Goal: Navigation & Orientation: Find specific page/section

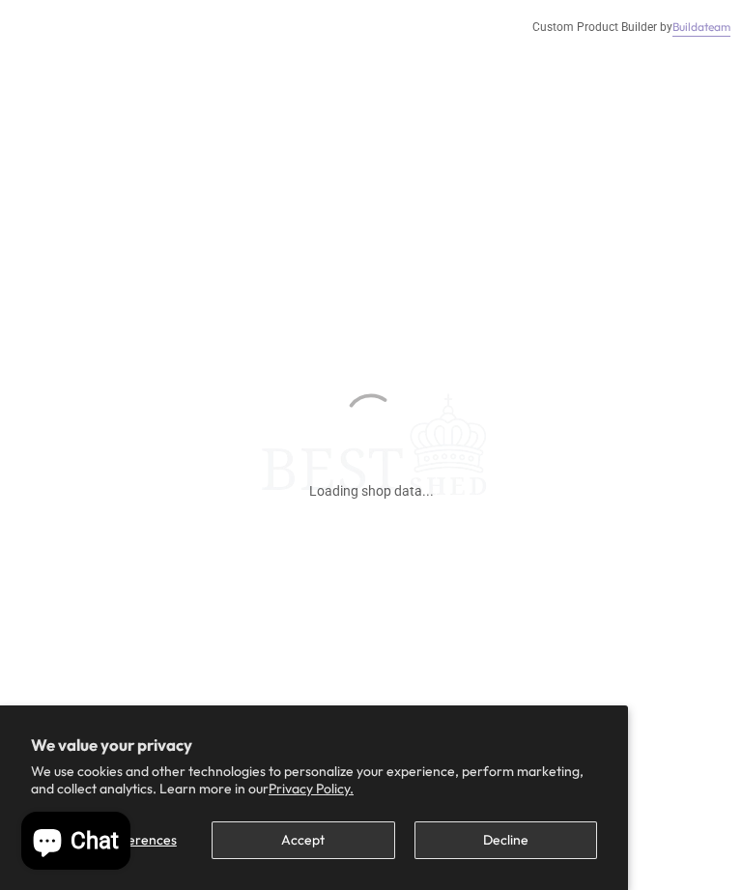
click at [480, 844] on button "Decline" at bounding box center [505, 840] width 183 height 38
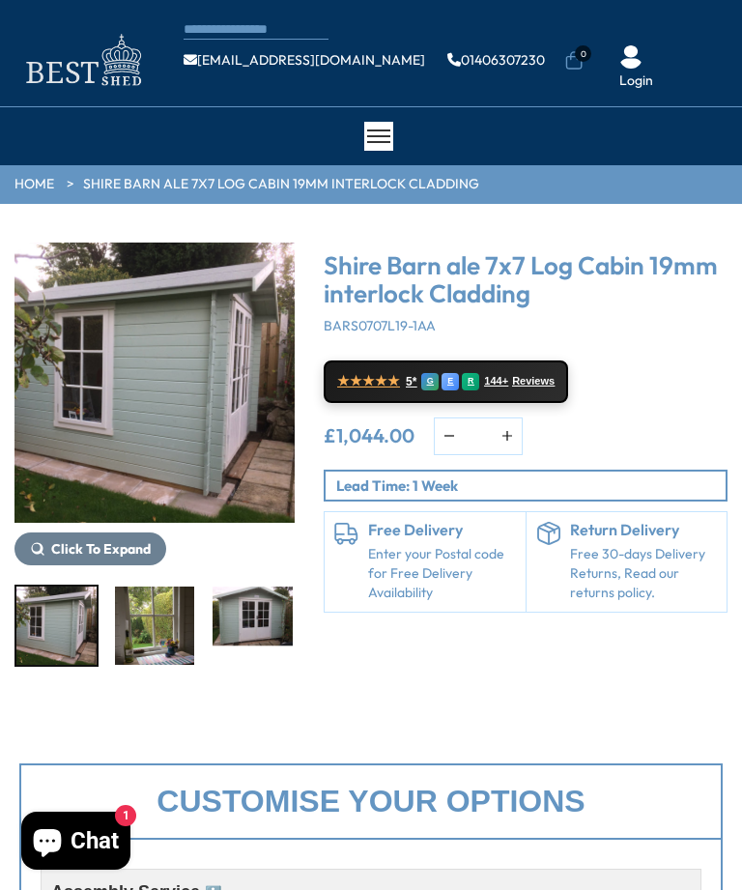
click at [43, 186] on link "HOME" at bounding box center [34, 184] width 40 height 19
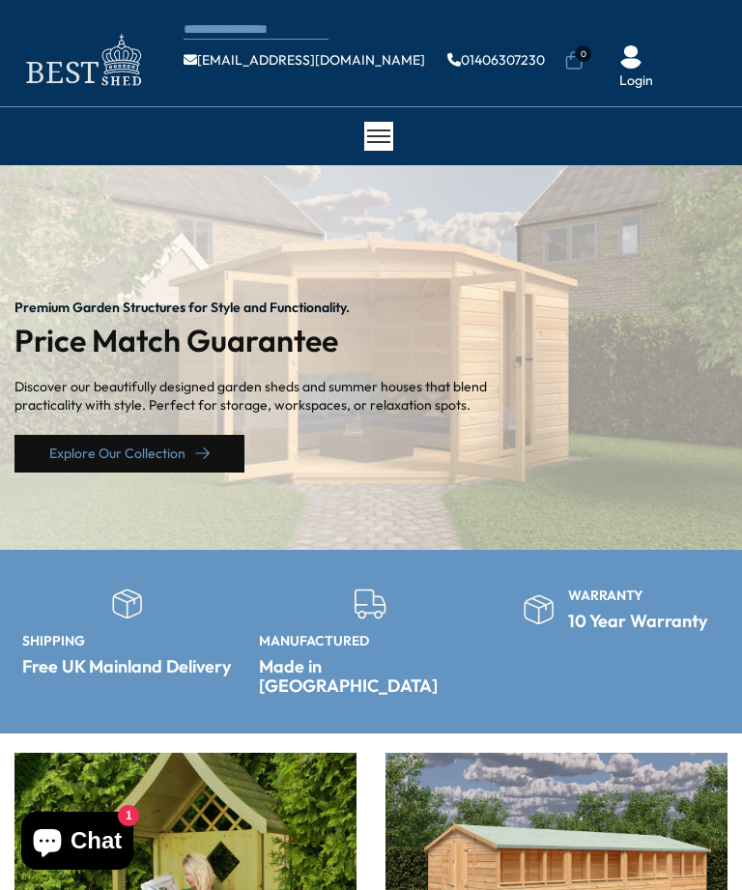
click at [142, 452] on link "Explore Our Collection" at bounding box center [129, 454] width 230 height 38
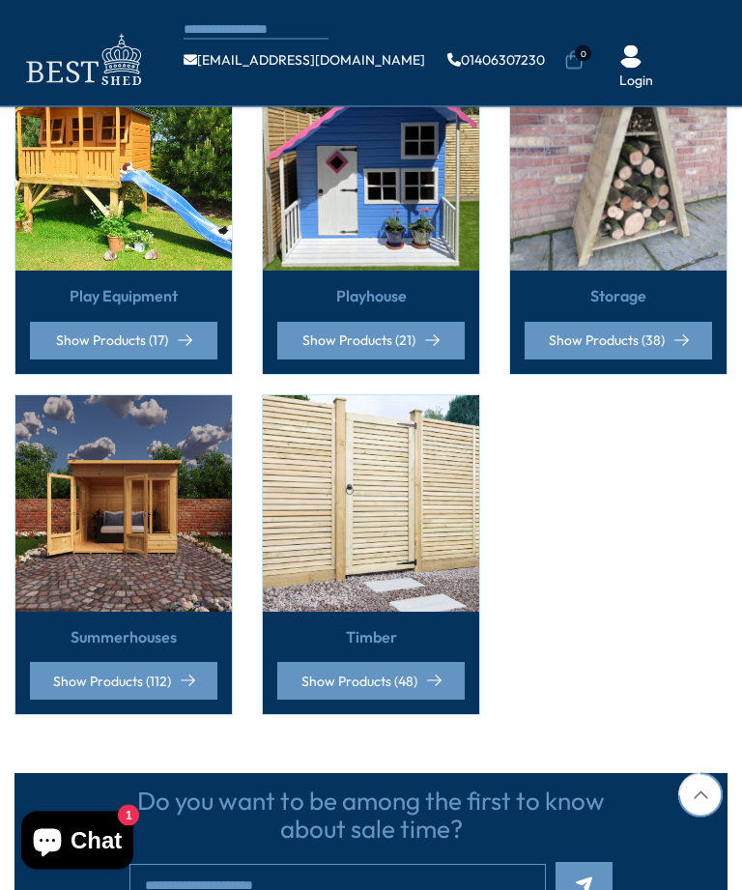
scroll to position [1424, 0]
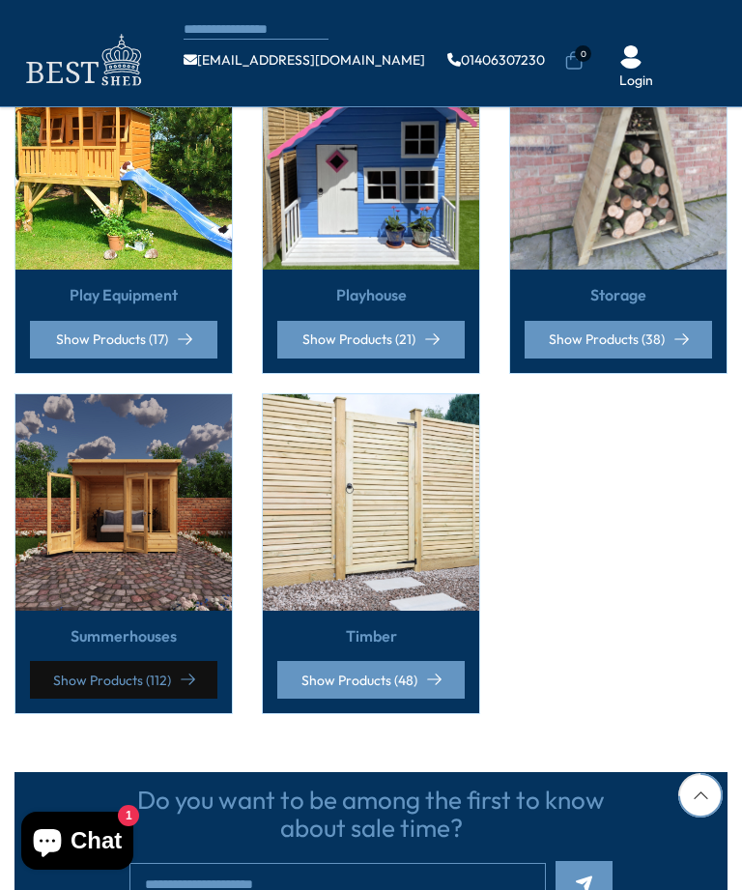
click at [126, 678] on link "Show Products (112)" at bounding box center [123, 680] width 187 height 38
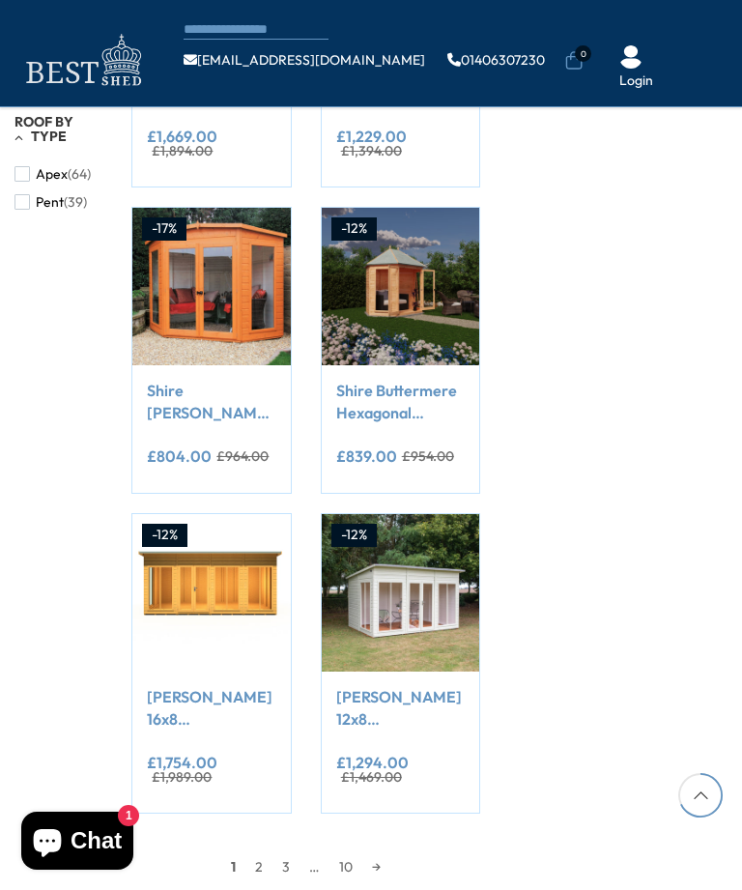
scroll to position [1391, 0]
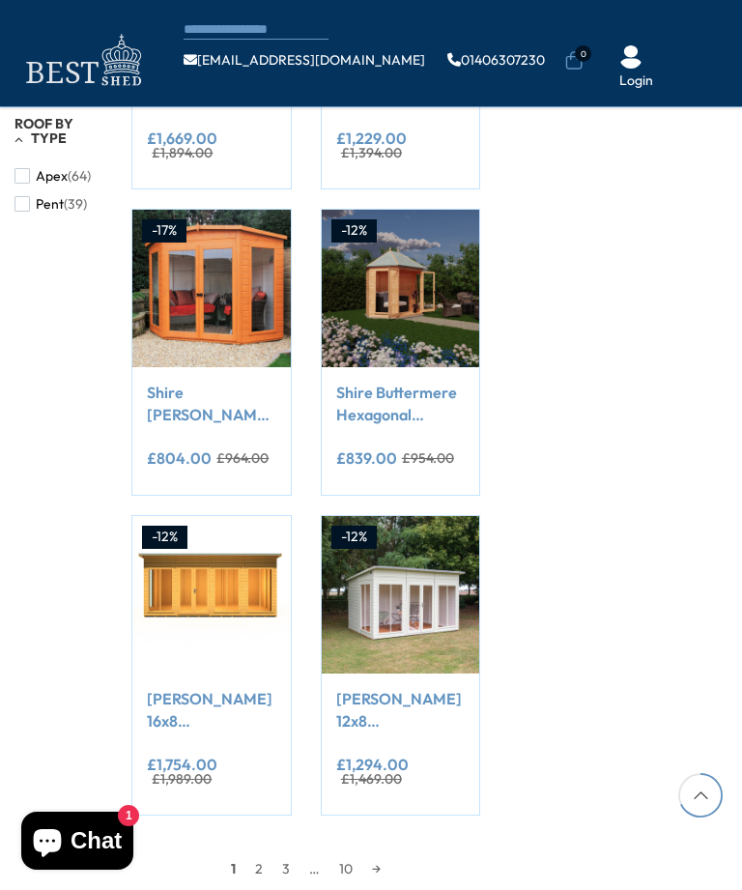
click at [375, 866] on link "→" at bounding box center [376, 868] width 28 height 29
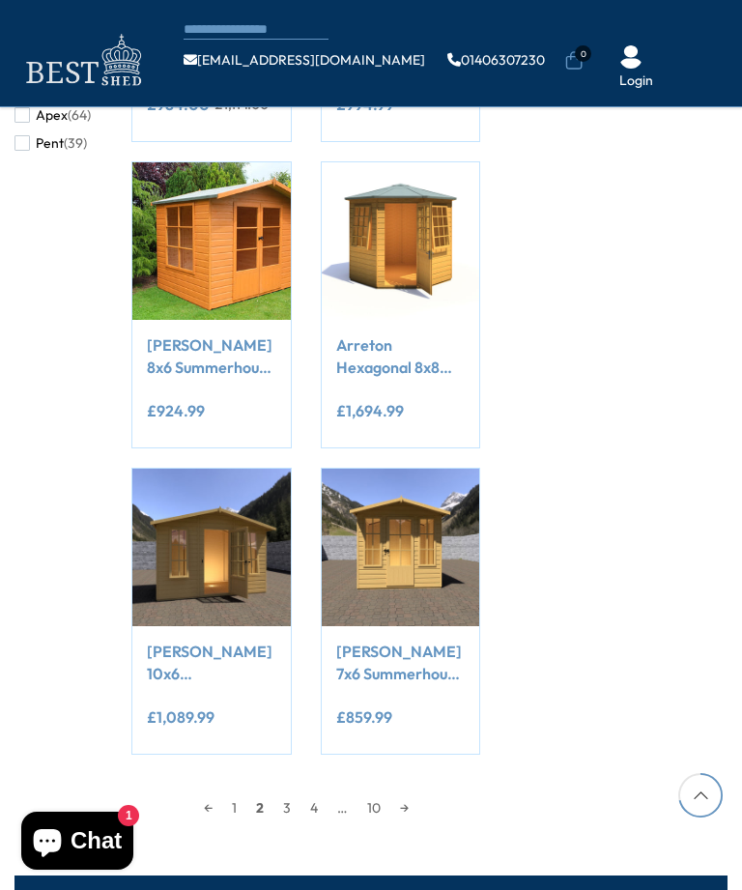
scroll to position [1453, 0]
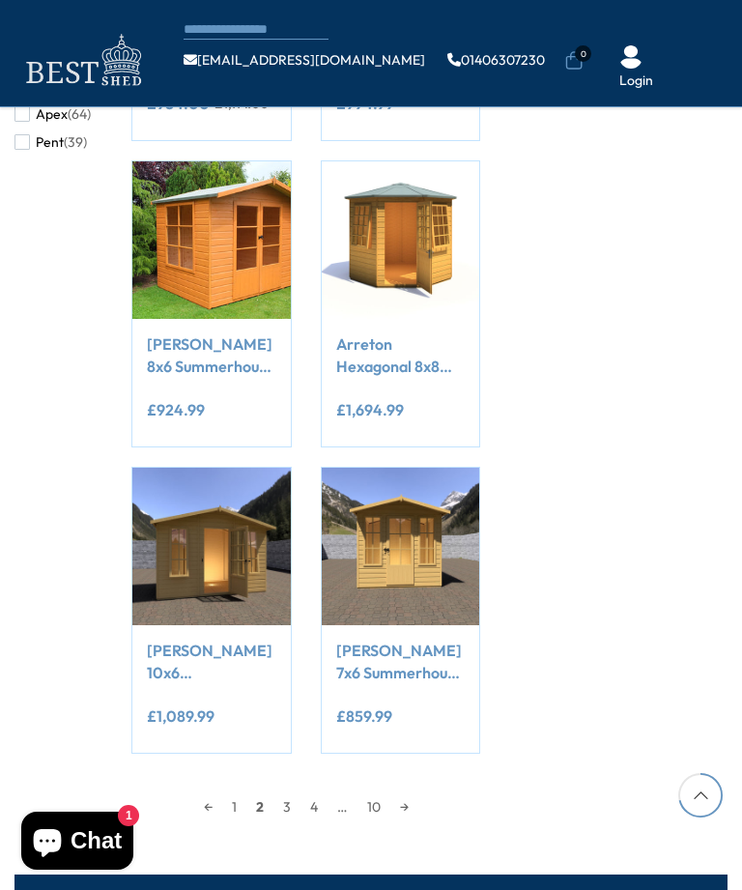
click at [409, 807] on link "→" at bounding box center [404, 806] width 28 height 29
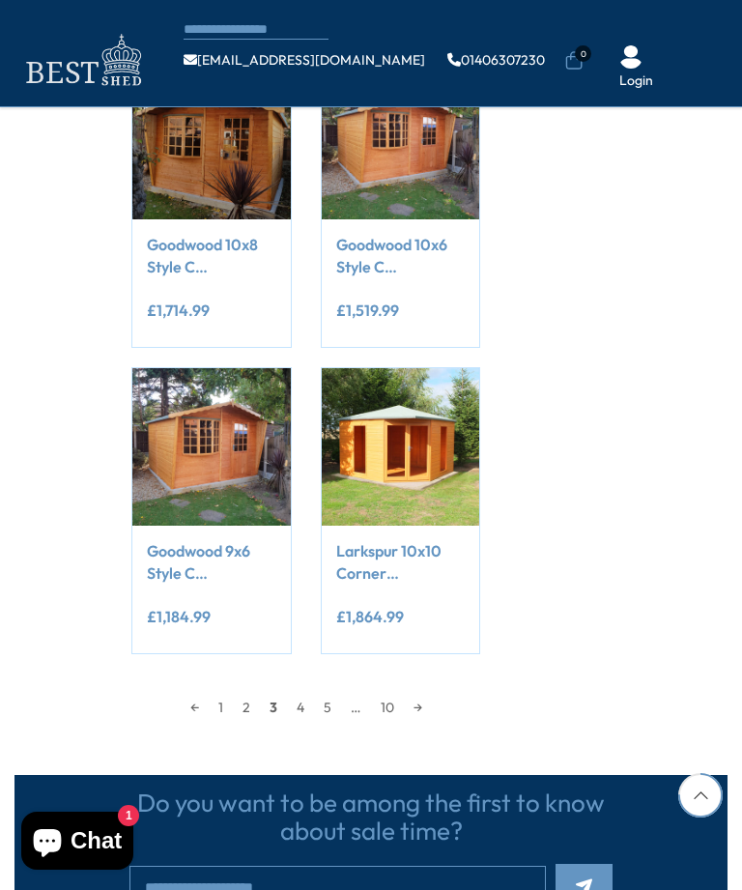
scroll to position [1511, 0]
